Goal: Task Accomplishment & Management: Manage account settings

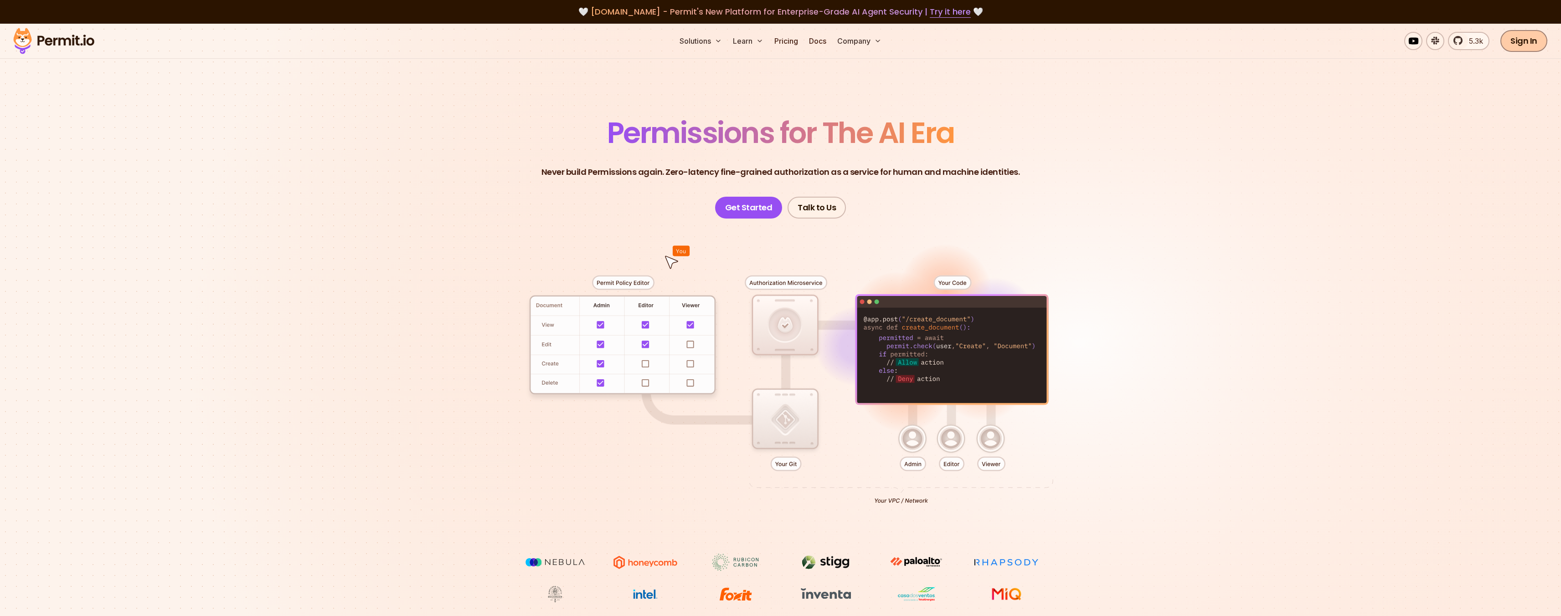
click at [1524, 43] on link "Sign In" at bounding box center [1523, 41] width 47 height 22
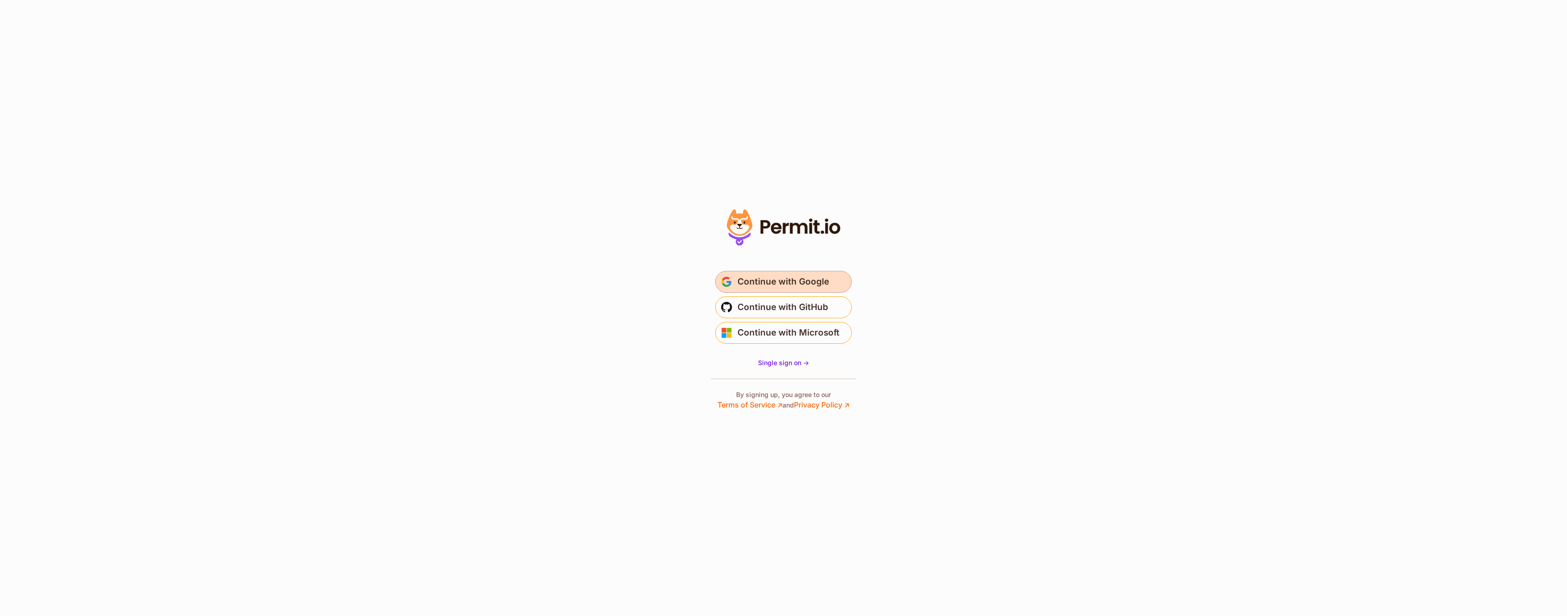
click at [803, 284] on span "Continue with Google" at bounding box center [784, 282] width 92 height 15
click at [806, 282] on span "Continue with Google" at bounding box center [784, 282] width 92 height 15
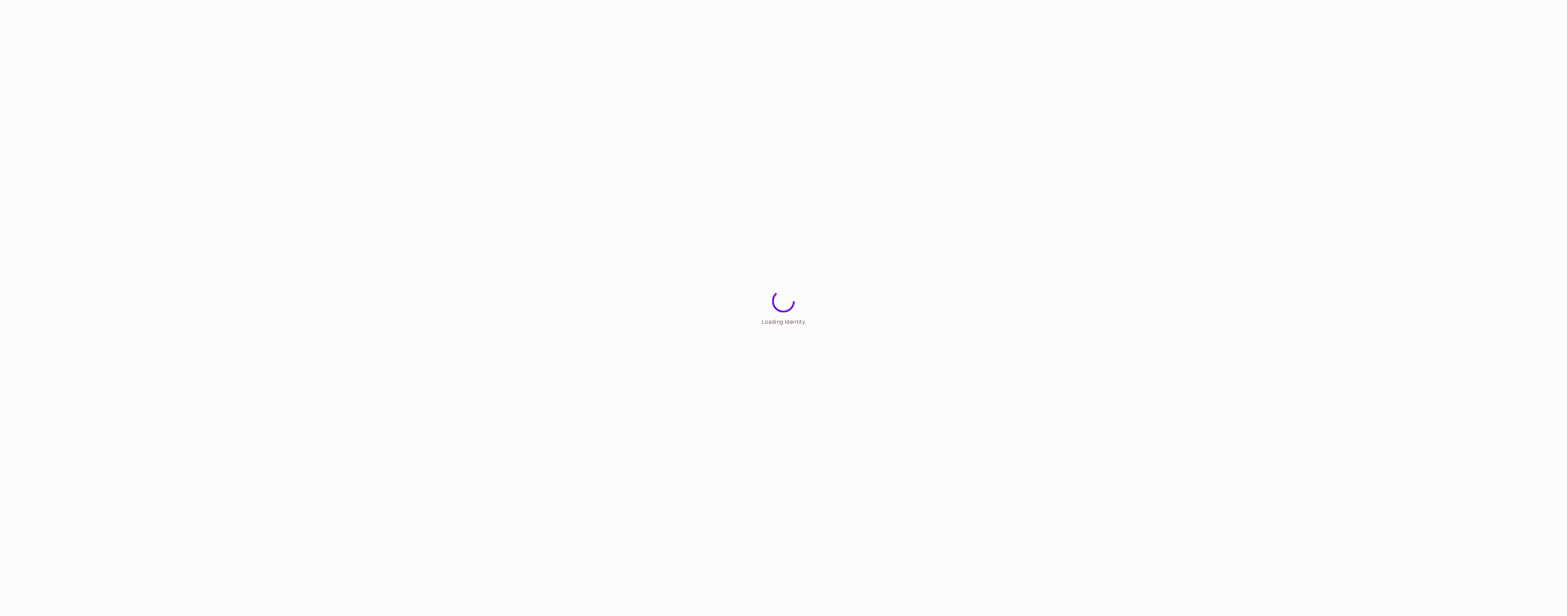
click at [898, 0] on html "Loading Identity" at bounding box center [783, 0] width 1567 height 0
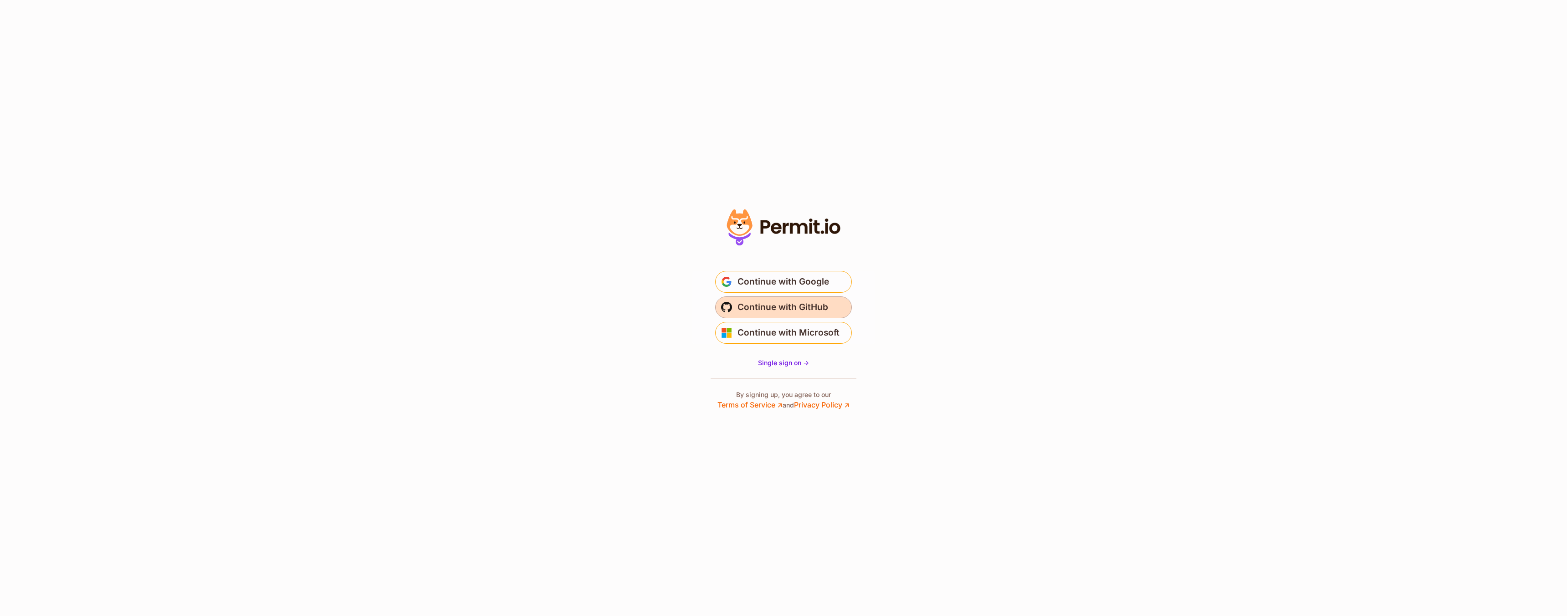
click at [774, 309] on span "Continue with GitHub" at bounding box center [783, 307] width 91 height 15
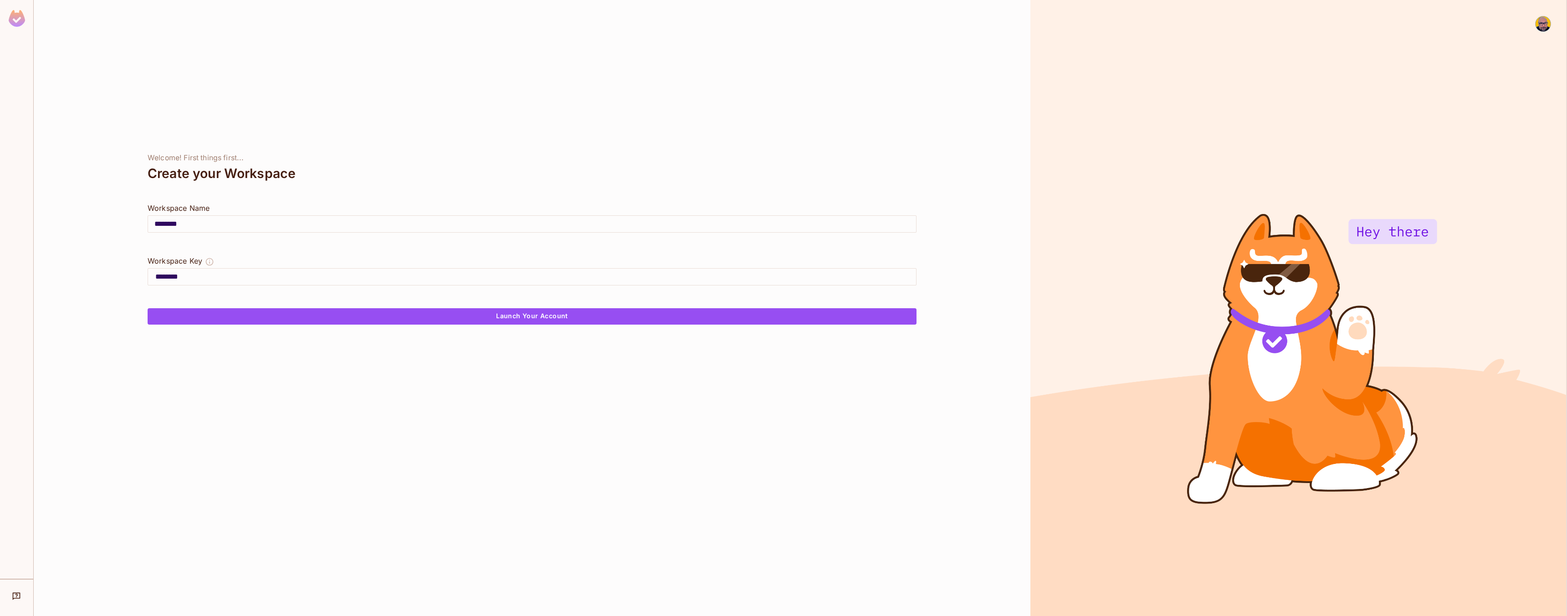
click at [1543, 26] on img at bounding box center [1543, 23] width 15 height 15
click at [1508, 74] on span "Log out" at bounding box center [1501, 72] width 22 height 9
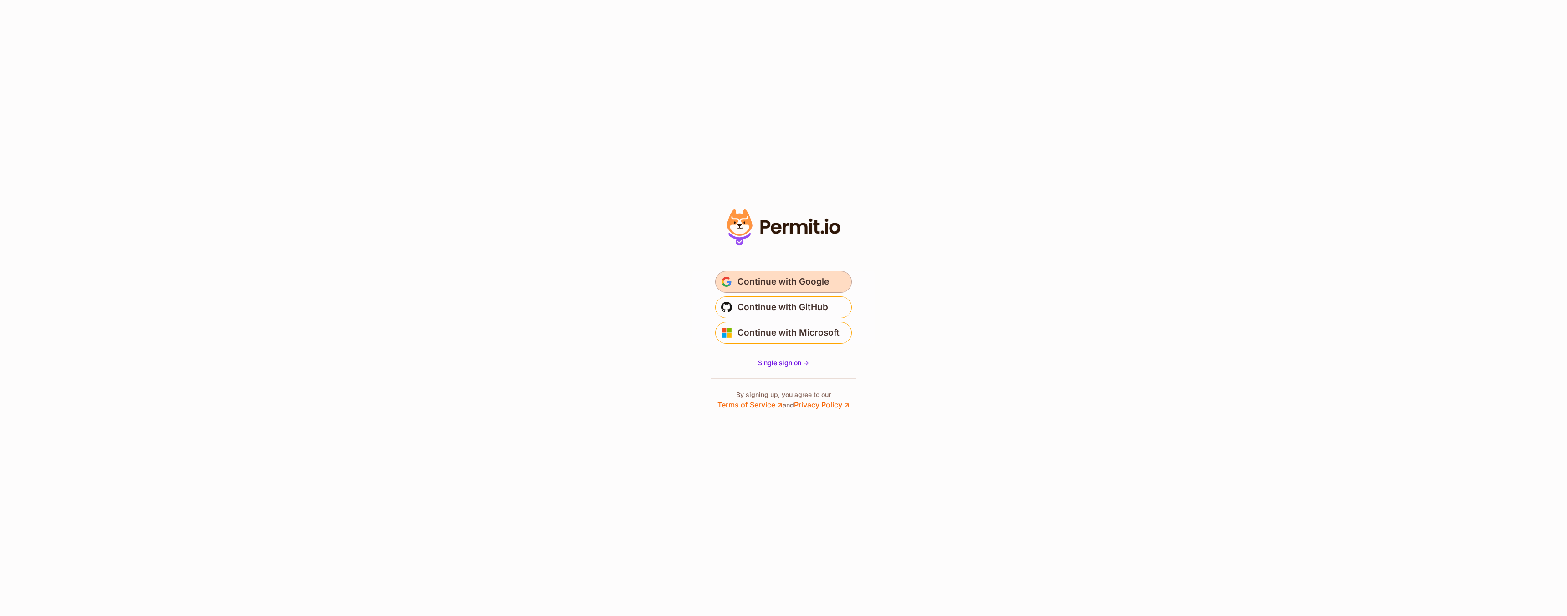
click at [794, 279] on span "Continue with Google" at bounding box center [784, 282] width 92 height 15
